Goal: Check status: Check status

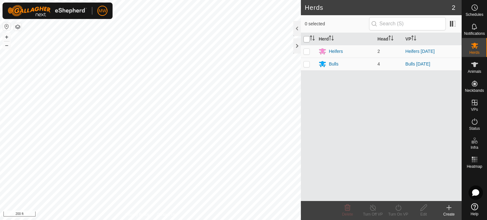
click at [307, 38] on input "checkbox" at bounding box center [307, 39] width 6 height 6
checkbox input "true"
click at [476, 71] on span "Animals" at bounding box center [475, 72] width 14 height 4
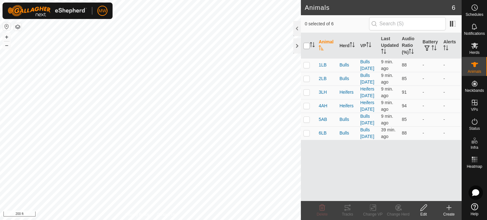
click at [307, 45] on input "checkbox" at bounding box center [307, 46] width 6 height 6
checkbox input "true"
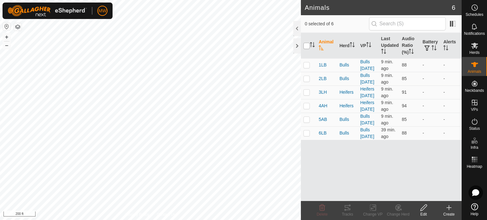
checkbox input "true"
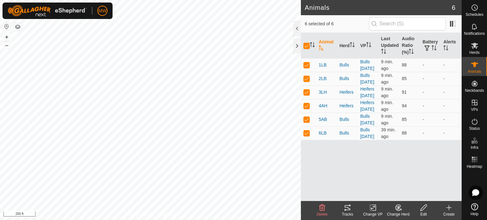
click at [346, 210] on icon at bounding box center [345, 210] width 2 height 2
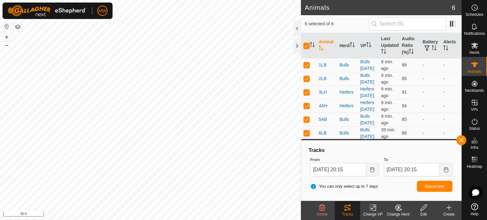
click at [107, 0] on html "MW Schedules Notifications Herds Animals Neckbands VPs Status Infra Heatmap Hel…" at bounding box center [243, 110] width 487 height 220
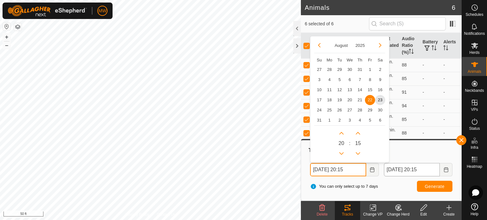
drag, startPoint x: 350, startPoint y: 172, endPoint x: 423, endPoint y: 172, distance: 73.6
click at [350, 172] on input "[DATE] 20:15" at bounding box center [338, 169] width 56 height 13
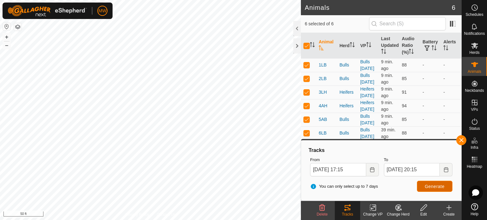
click at [439, 189] on button "Generate" at bounding box center [435, 186] width 36 height 11
click at [329, 172] on input "[DATE] 17:15" at bounding box center [338, 169] width 56 height 13
type input "[DATE] 17:15"
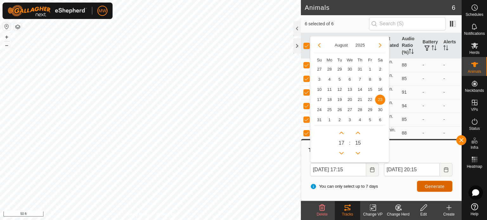
click at [436, 187] on span "Generate" at bounding box center [435, 186] width 20 height 5
